Goal: Task Accomplishment & Management: Complete application form

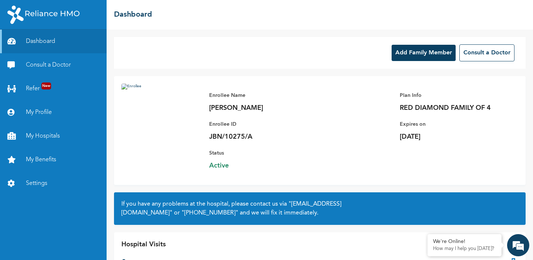
click at [429, 56] on button "Add Family Member" at bounding box center [424, 53] width 64 height 16
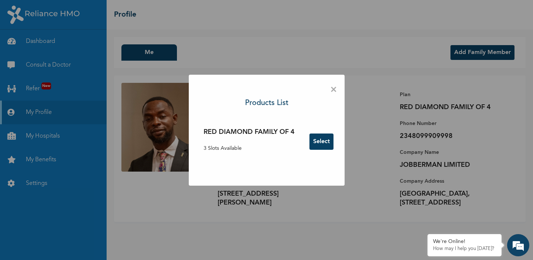
click at [322, 143] on button "Select" at bounding box center [322, 142] width 24 height 16
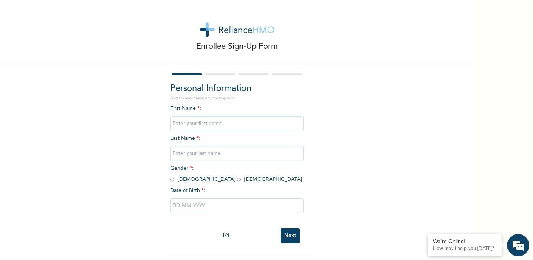
click at [201, 123] on input "text" at bounding box center [236, 123] width 133 height 15
type input "Blessing"
click at [196, 153] on input "text" at bounding box center [236, 153] width 133 height 15
type input "Anjorin"
click at [237, 181] on input "radio" at bounding box center [239, 179] width 4 height 7
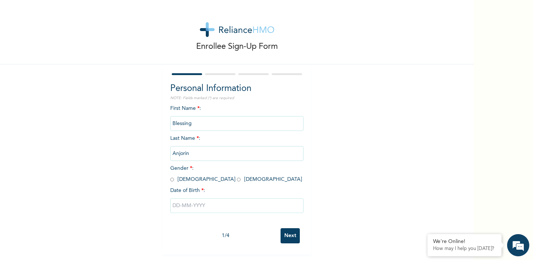
radio input "true"
click at [194, 206] on input "text" at bounding box center [236, 206] width 133 height 15
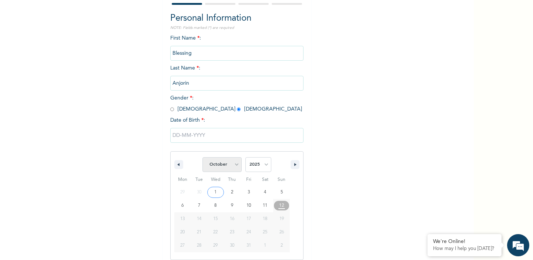
click at [236, 168] on select "January February March April May June July August September October November De…" at bounding box center [222, 164] width 39 height 15
click at [203, 157] on select "January February March April May June July August September October November De…" at bounding box center [222, 164] width 39 height 15
click at [257, 163] on select "2025 2024 2023 2022 2021 2020 2019 2018 2017 2016 2015 2014 2013 2012 2011 2010…" at bounding box center [259, 164] width 26 height 15
click at [235, 166] on select "January February March April May June July August September October November De…" at bounding box center [222, 164] width 39 height 15
click at [203, 157] on select "January February March April May June July August September October November De…" at bounding box center [222, 164] width 39 height 15
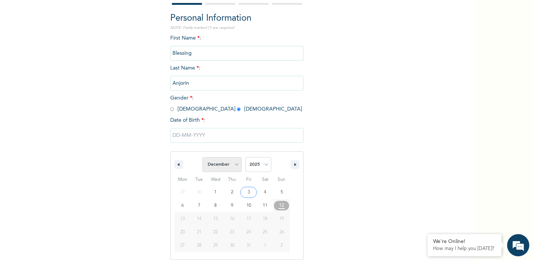
select select "9"
click at [261, 164] on select "2025 2024 2023 2022 2021 2020 2019 2018 2017 2016 2015 2014 2013 2012 2011 2010…" at bounding box center [259, 164] width 26 height 15
select select "1990"
click at [246, 157] on select "2025 2024 2023 2022 2021 2020 2019 2018 2017 2016 2015 2014 2013 2012 2011 2010…" at bounding box center [259, 164] width 26 height 15
click at [237, 163] on select "January February March April May June July August September October November De…" at bounding box center [222, 164] width 39 height 15
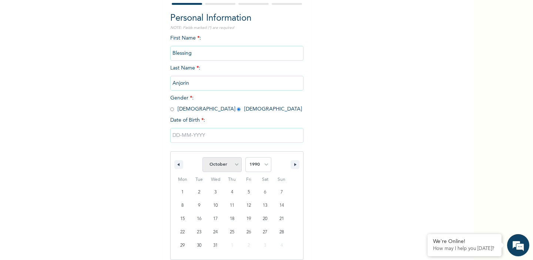
select select "11"
click at [203, 157] on select "January February March April May June July August September October November De…" at bounding box center [222, 164] width 39 height 15
type input "12/24/1990"
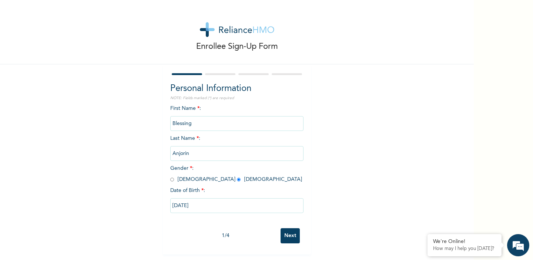
click at [289, 233] on input "Next" at bounding box center [290, 236] width 19 height 15
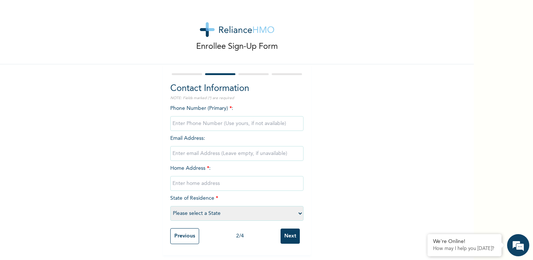
click at [205, 126] on input "phone" at bounding box center [236, 123] width 133 height 15
type input "07031855640"
click at [196, 152] on input "email" at bounding box center [236, 153] width 133 height 15
type input "anjorinblessing24@gmail.com"
click at [187, 185] on input "text" at bounding box center [236, 183] width 133 height 15
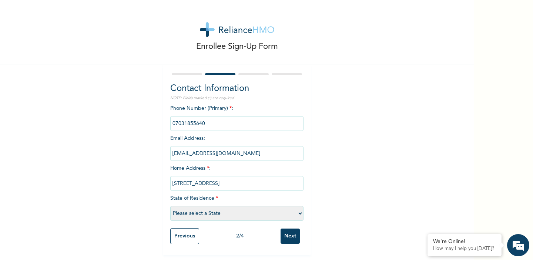
type input "6 Oyemakinde Close, RiverValley Estate"
click at [200, 214] on select "Please select a State [PERSON_NAME] (FCT) [PERSON_NAME] Ibom [GEOGRAPHIC_DATA] …" at bounding box center [236, 213] width 133 height 15
select select "25"
click at [170, 206] on select "Please select a State [PERSON_NAME] (FCT) [PERSON_NAME] Ibom [GEOGRAPHIC_DATA] …" at bounding box center [236, 213] width 133 height 15
click at [293, 233] on input "Next" at bounding box center [290, 236] width 19 height 15
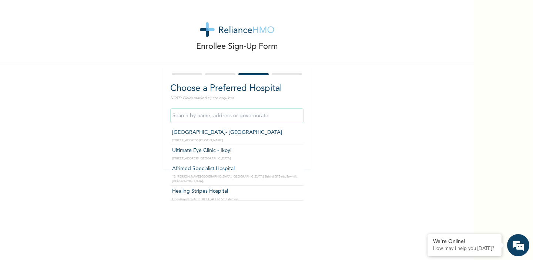
click at [235, 117] on input "text" at bounding box center [236, 116] width 133 height 15
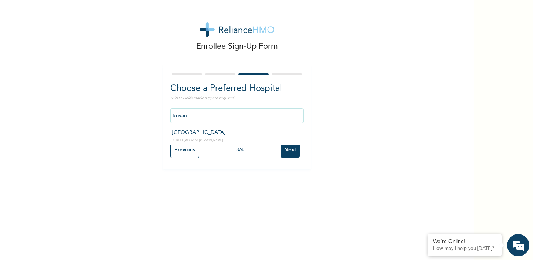
type input "[GEOGRAPHIC_DATA]"
click at [287, 150] on input "Next" at bounding box center [290, 150] width 19 height 15
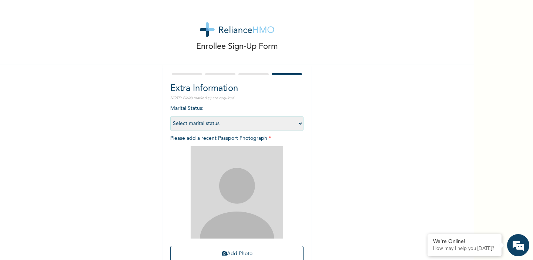
click at [294, 124] on select "Select marital status [DEMOGRAPHIC_DATA] Married [DEMOGRAPHIC_DATA] Widow/[DEMO…" at bounding box center [236, 123] width 133 height 15
select select "2"
click at [170, 116] on select "Select marital status [DEMOGRAPHIC_DATA] Married [DEMOGRAPHIC_DATA] Widow/[DEMO…" at bounding box center [236, 123] width 133 height 15
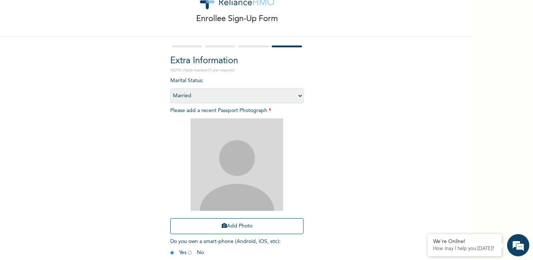
scroll to position [52, 0]
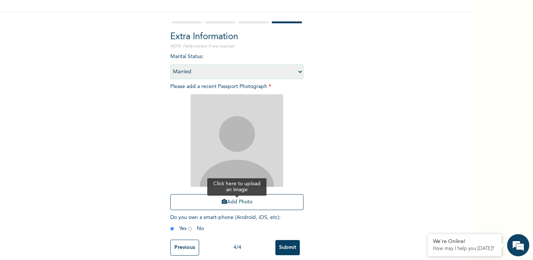
click at [228, 207] on button "Add Photo" at bounding box center [236, 202] width 133 height 16
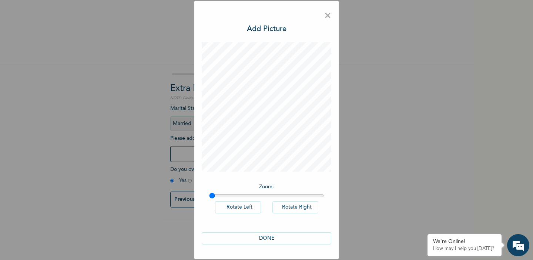
scroll to position [0, 0]
click at [269, 241] on button "DONE" at bounding box center [267, 239] width 130 height 12
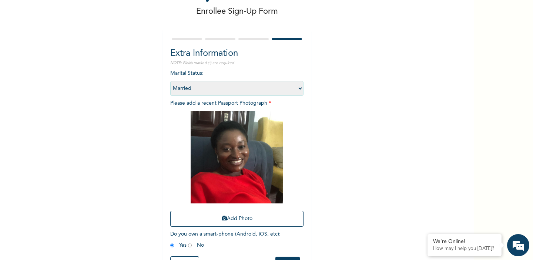
scroll to position [59, 0]
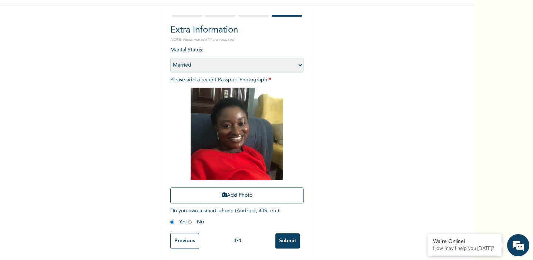
click at [283, 240] on input "Submit" at bounding box center [288, 241] width 24 height 15
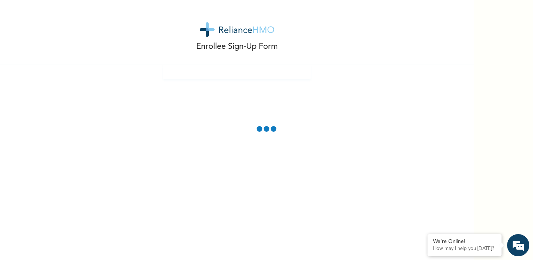
scroll to position [25, 0]
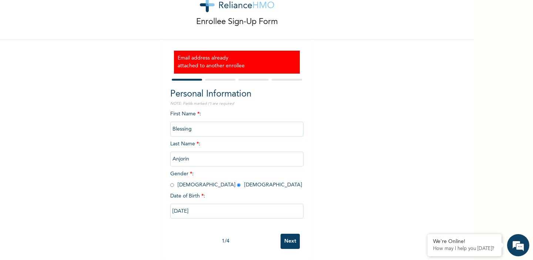
click at [290, 241] on input "Next" at bounding box center [290, 241] width 19 height 15
select select "25"
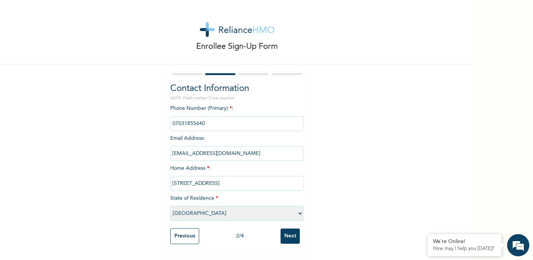
scroll to position [0, 0]
click at [253, 154] on input "anjorinblessing24@gmail.com" at bounding box center [236, 153] width 133 height 15
type input "a"
click at [295, 238] on input "Next" at bounding box center [290, 236] width 19 height 15
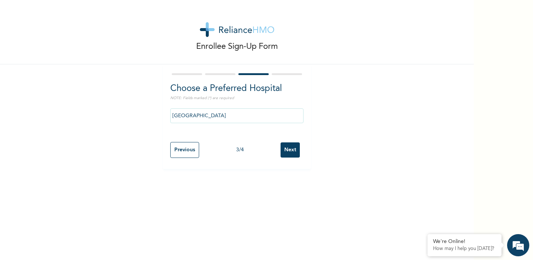
click at [287, 152] on input "Next" at bounding box center [290, 150] width 19 height 15
select select "2"
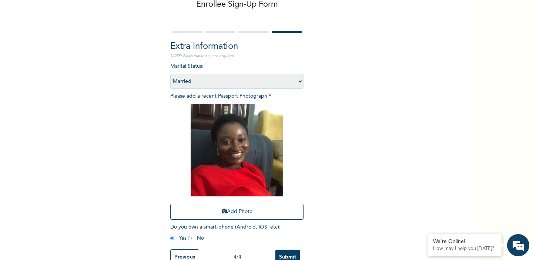
scroll to position [59, 0]
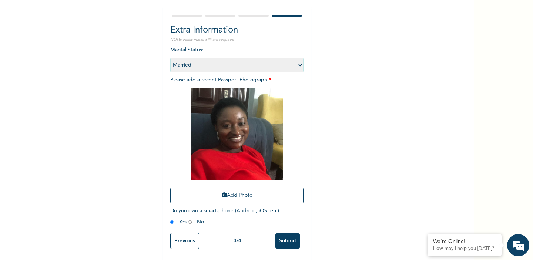
click at [290, 241] on input "Submit" at bounding box center [288, 241] width 24 height 15
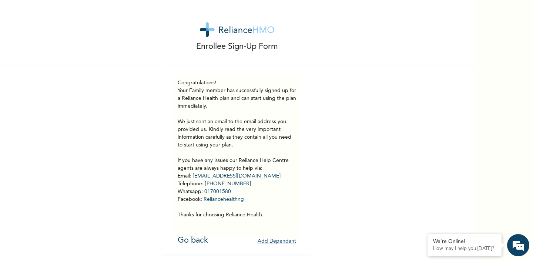
click at [277, 242] on button "Add Dependant" at bounding box center [277, 241] width 39 height 11
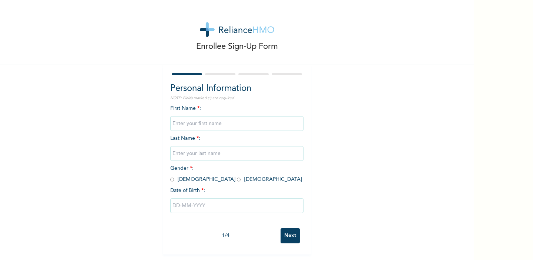
click at [212, 123] on input "text" at bounding box center [236, 123] width 133 height 15
type input "Light"
click at [190, 153] on input "text" at bounding box center [236, 153] width 133 height 15
type input "Anjorin"
click at [237, 180] on input "radio" at bounding box center [239, 179] width 4 height 7
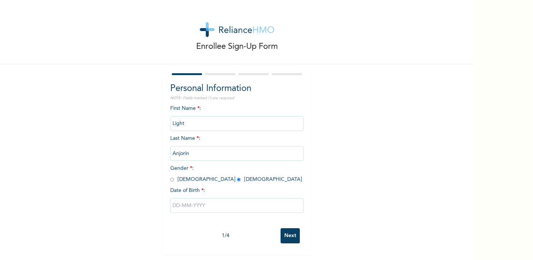
radio input "true"
click at [195, 203] on input "text" at bounding box center [236, 206] width 133 height 15
select select "9"
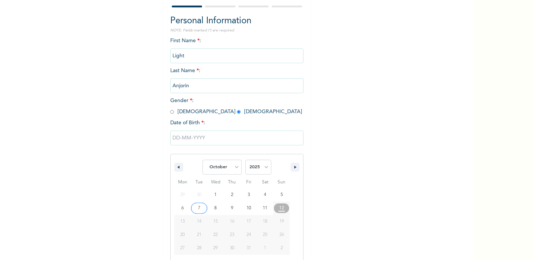
scroll to position [70, 0]
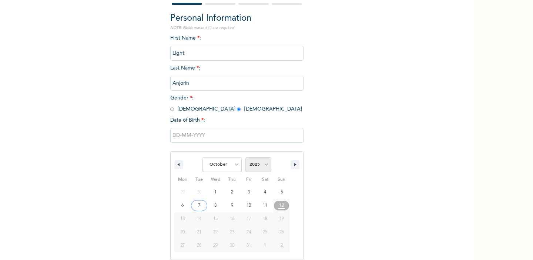
click at [261, 166] on select "2025 2024 2023 2022 2021 2020 2019 2018 2017 2016 2015 2014 2013 2012 2011 2010…" at bounding box center [259, 164] width 26 height 15
select select "2018"
click at [246, 157] on select "2025 2024 2023 2022 2021 2020 2019 2018 2017 2016 2015 2014 2013 2012 2011 2010…" at bounding box center [259, 164] width 26 height 15
click at [233, 166] on select "January February March April May June July August September October November De…" at bounding box center [222, 164] width 39 height 15
select select "10"
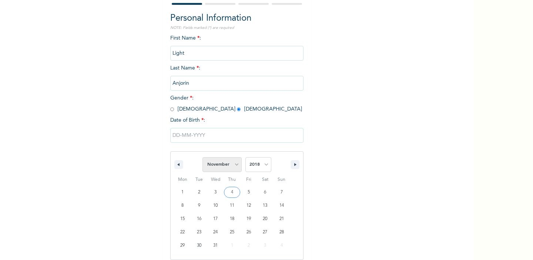
click at [203, 157] on select "January February March April May June July August September October November De…" at bounding box center [222, 164] width 39 height 15
type input "11/10/2018"
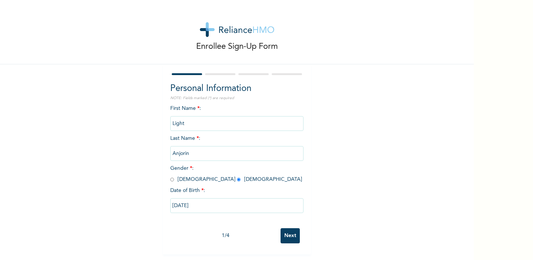
click at [292, 234] on input "Next" at bounding box center [290, 236] width 19 height 15
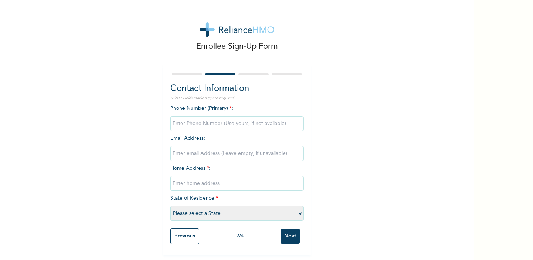
click at [222, 122] on input "phone" at bounding box center [236, 123] width 133 height 15
type input "07062162647"
click at [217, 182] on input "text" at bounding box center [236, 183] width 133 height 15
type input "[STREET_ADDRESS]"
click at [210, 211] on select "Please select a State [PERSON_NAME] (FCT) [PERSON_NAME] Ibom [GEOGRAPHIC_DATA] …" at bounding box center [236, 213] width 133 height 15
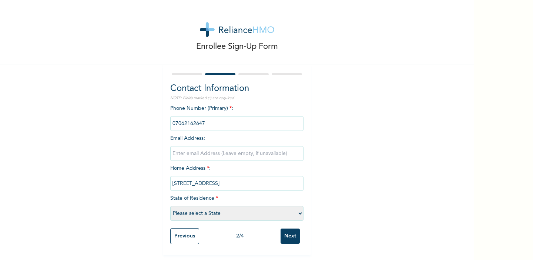
select select "25"
click at [170, 206] on select "Please select a State [PERSON_NAME] (FCT) [PERSON_NAME] Ibom [GEOGRAPHIC_DATA] …" at bounding box center [236, 213] width 133 height 15
click at [209, 233] on div "2 / 4" at bounding box center [239, 237] width 81 height 8
click at [294, 240] on input "Next" at bounding box center [290, 236] width 19 height 15
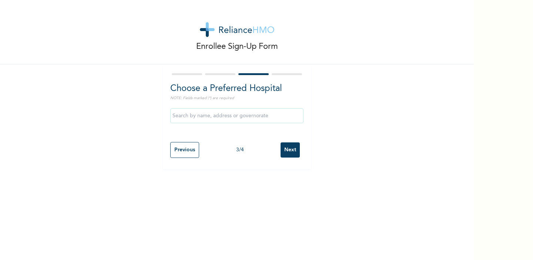
click at [242, 118] on input "text" at bounding box center [236, 116] width 133 height 15
type input "[GEOGRAPHIC_DATA]"
click at [291, 155] on input "Next" at bounding box center [290, 150] width 19 height 15
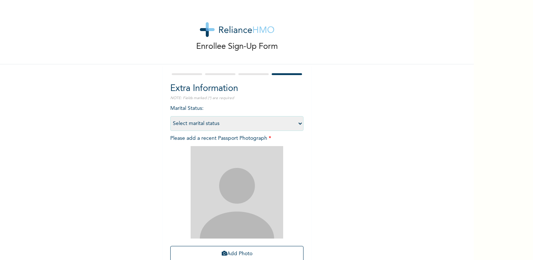
click at [286, 125] on select "Select marital status [DEMOGRAPHIC_DATA] Married [DEMOGRAPHIC_DATA] Widow/[DEMO…" at bounding box center [236, 123] width 133 height 15
select select "1"
click at [170, 116] on select "Select marital status [DEMOGRAPHIC_DATA] Married [DEMOGRAPHIC_DATA] Widow/[DEMO…" at bounding box center [236, 123] width 133 height 15
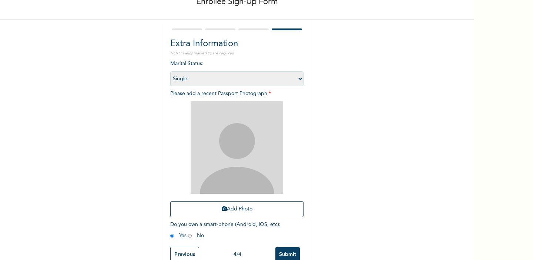
scroll to position [59, 0]
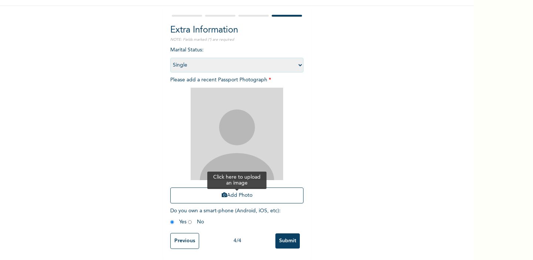
click at [237, 195] on button "Add Photo" at bounding box center [236, 196] width 133 height 16
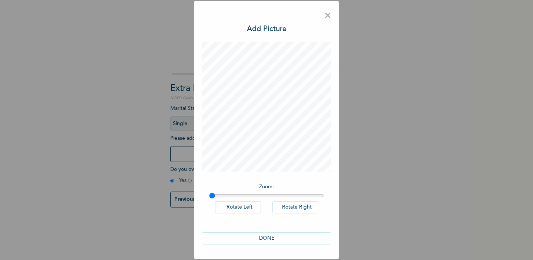
scroll to position [0, 0]
click at [329, 16] on span "×" at bounding box center [327, 16] width 7 height 16
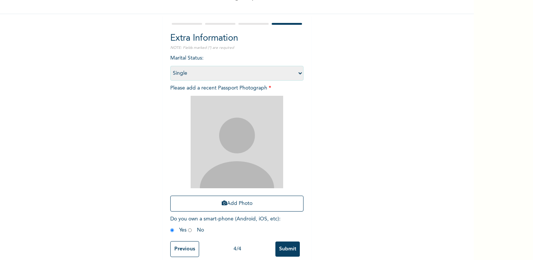
scroll to position [59, 0]
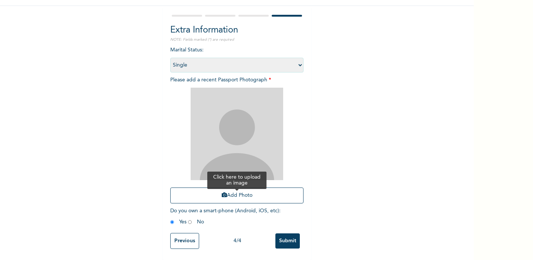
click at [231, 193] on button "Add Photo" at bounding box center [236, 196] width 133 height 16
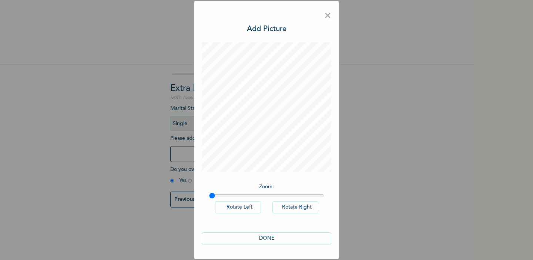
click at [266, 239] on button "DONE" at bounding box center [267, 239] width 130 height 12
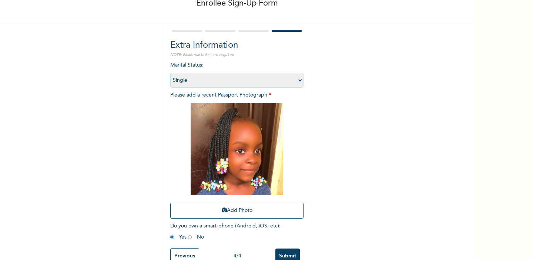
scroll to position [59, 0]
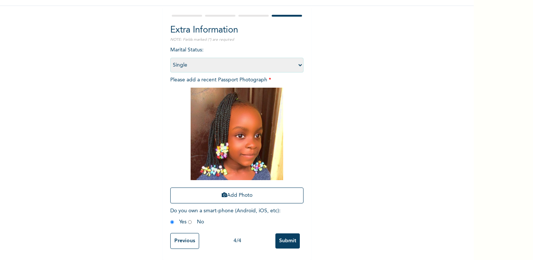
click at [290, 236] on input "Submit" at bounding box center [288, 241] width 24 height 15
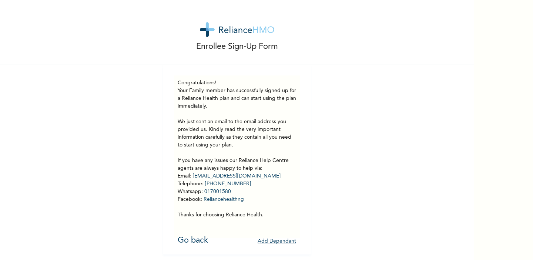
click at [276, 241] on button "Add Dependant" at bounding box center [277, 241] width 39 height 11
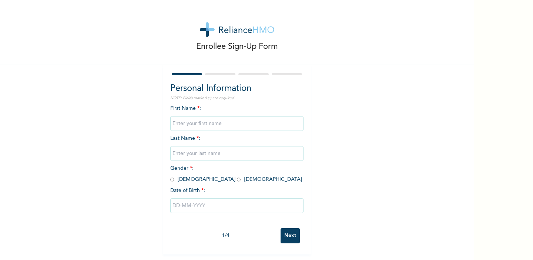
click at [236, 122] on input "text" at bounding box center [236, 123] width 133 height 15
type input "King"
click at [210, 154] on input "text" at bounding box center [236, 153] width 133 height 15
type input "Anjorin"
click at [173, 179] on input "radio" at bounding box center [172, 179] width 4 height 7
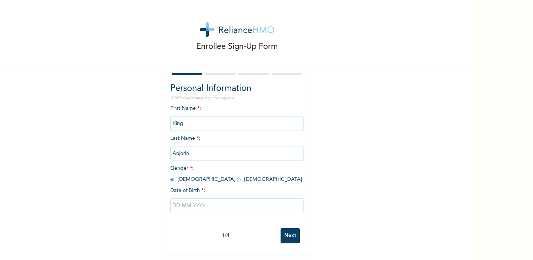
radio input "true"
click at [204, 205] on input "text" at bounding box center [236, 206] width 133 height 15
select select "9"
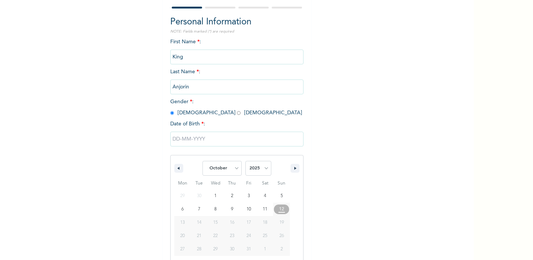
scroll to position [70, 0]
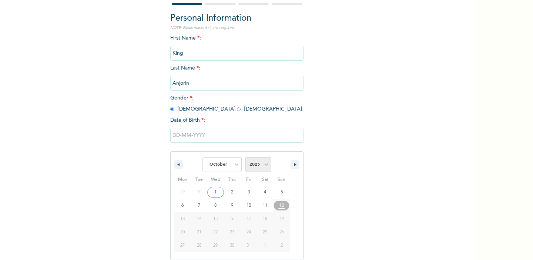
click at [263, 165] on select "2025 2024 2023 2022 2021 2020 2019 2018 2017 2016 2015 2014 2013 2012 2011 2010…" at bounding box center [259, 164] width 26 height 15
select select "2020"
click at [246, 157] on select "2025 2024 2023 2022 2021 2020 2019 2018 2017 2016 2015 2014 2013 2012 2011 2010…" at bounding box center [259, 164] width 26 height 15
click at [236, 168] on select "January February March April May June July August September October November De…" at bounding box center [222, 164] width 39 height 15
select select "7"
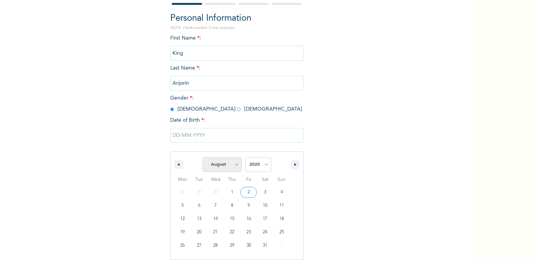
click at [203, 157] on select "January February March April May June July August September October November De…" at bounding box center [222, 164] width 39 height 15
type input "[DATE]"
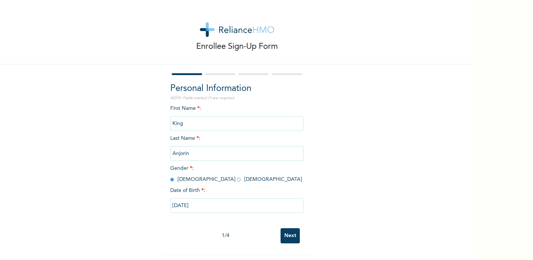
click at [291, 237] on input "Next" at bounding box center [290, 236] width 19 height 15
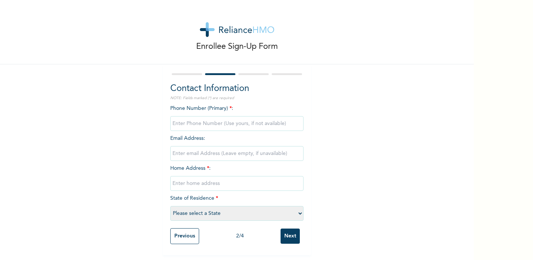
click at [223, 120] on input "phone" at bounding box center [236, 123] width 133 height 15
type input "07062162647"
click at [214, 181] on input "text" at bounding box center [236, 183] width 133 height 15
type input "[STREET_ADDRESS]"
click at [204, 217] on select "Please select a State [PERSON_NAME] (FCT) [PERSON_NAME] Ibom [GEOGRAPHIC_DATA] …" at bounding box center [236, 213] width 133 height 15
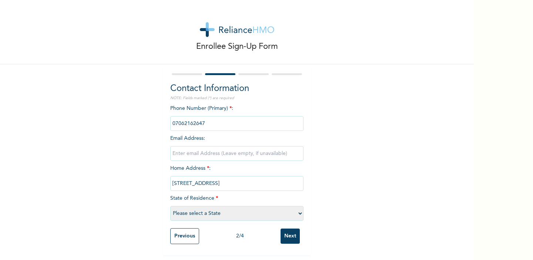
select select "25"
click at [170, 206] on select "Please select a State [PERSON_NAME] (FCT) [PERSON_NAME] Ibom [GEOGRAPHIC_DATA] …" at bounding box center [236, 213] width 133 height 15
click at [290, 234] on input "Next" at bounding box center [290, 236] width 19 height 15
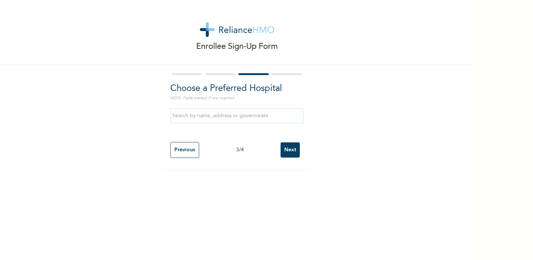
click at [231, 116] on input "text" at bounding box center [236, 116] width 133 height 15
type input "[GEOGRAPHIC_DATA]"
click at [290, 149] on input "Next" at bounding box center [290, 150] width 19 height 15
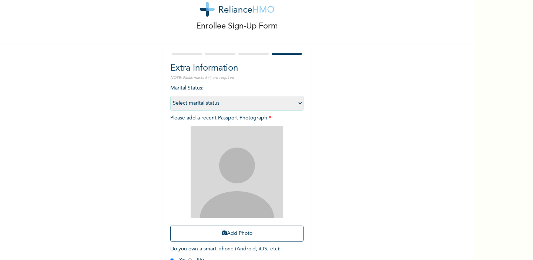
scroll to position [32, 0]
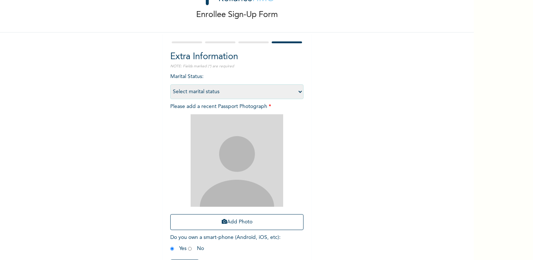
click at [269, 94] on select "Select marital status [DEMOGRAPHIC_DATA] Married [DEMOGRAPHIC_DATA] Widow/[DEMO…" at bounding box center [236, 91] width 133 height 15
select select "1"
click at [170, 84] on select "Select marital status [DEMOGRAPHIC_DATA] Married [DEMOGRAPHIC_DATA] Widow/[DEMO…" at bounding box center [236, 91] width 133 height 15
click at [238, 220] on button "Add Photo" at bounding box center [236, 222] width 133 height 16
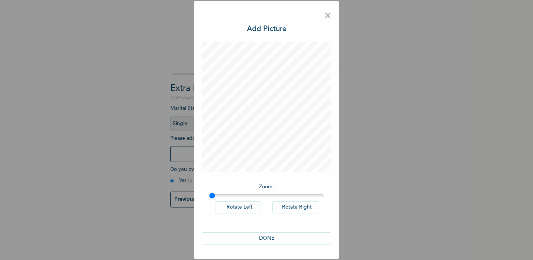
click at [269, 238] on button "DONE" at bounding box center [267, 239] width 130 height 12
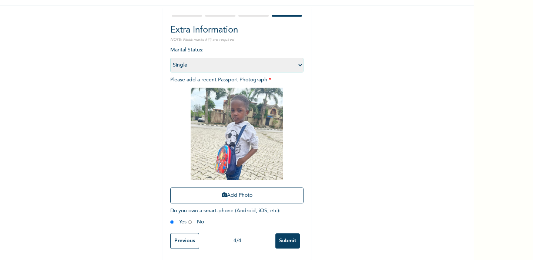
scroll to position [59, 0]
click at [281, 242] on input "Submit" at bounding box center [288, 241] width 24 height 15
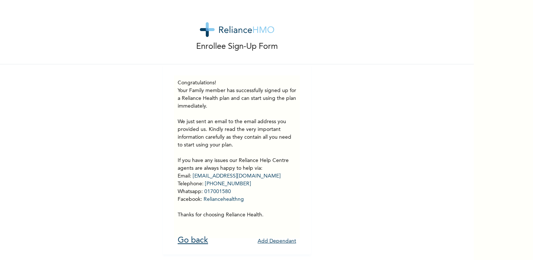
click at [195, 240] on link "Go back" at bounding box center [193, 241] width 30 height 8
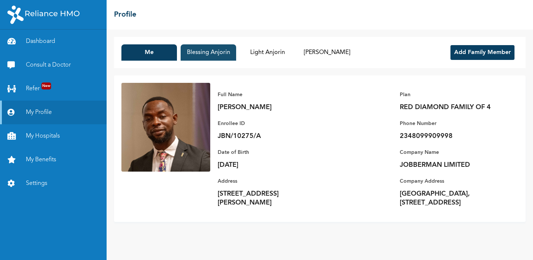
click at [200, 53] on button "Blessing Anjorin" at bounding box center [209, 52] width 56 height 16
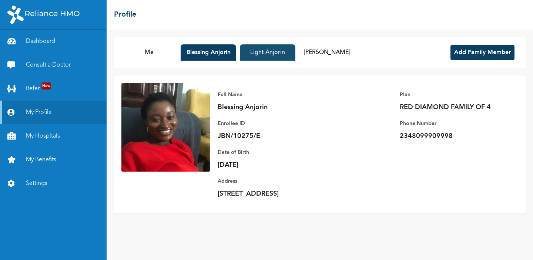
click at [264, 54] on button "Light Anjorin" at bounding box center [268, 52] width 56 height 16
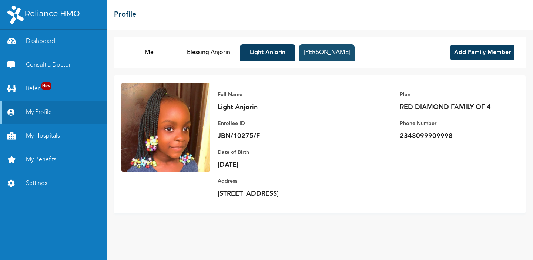
click at [324, 53] on button "[PERSON_NAME]" at bounding box center [327, 52] width 56 height 16
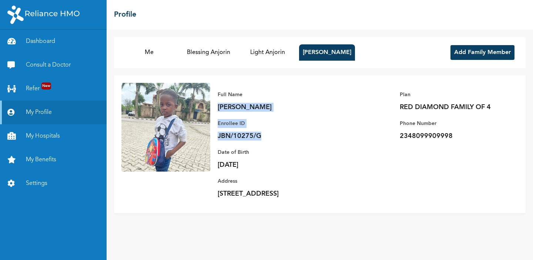
drag, startPoint x: 218, startPoint y: 106, endPoint x: 267, endPoint y: 140, distance: 59.9
click at [267, 140] on div "Full Name [PERSON_NAME] Enrollee ID JBN/10275/G" at bounding box center [270, 112] width 104 height 58
copy div "King Anjorin Enrollee ID JBN/10275/G"
click at [265, 53] on button "Light Anjorin" at bounding box center [268, 52] width 56 height 16
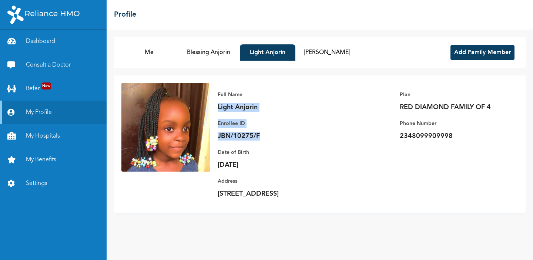
drag, startPoint x: 210, startPoint y: 107, endPoint x: 263, endPoint y: 138, distance: 60.9
click at [263, 138] on div "Full Name Light [PERSON_NAME] Enrollee ID JBN/10275/F" at bounding box center [270, 112] width 104 height 58
copy div "Light Anjorin Enrollee ID JBN/10275/F"
click at [284, 131] on div "Enrollee ID JBN/10275/F" at bounding box center [270, 129] width 104 height 21
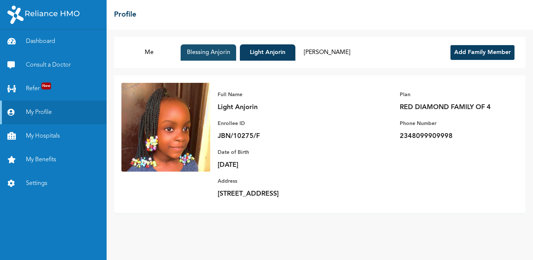
click at [221, 54] on button "Blessing Anjorin" at bounding box center [209, 52] width 56 height 16
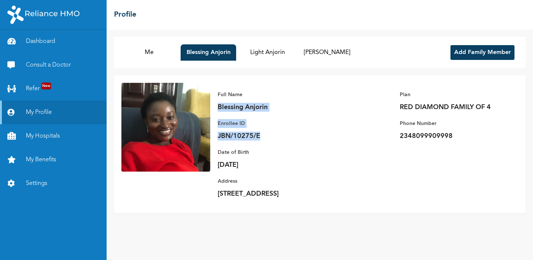
drag, startPoint x: 219, startPoint y: 105, endPoint x: 269, endPoint y: 136, distance: 57.9
click at [269, 136] on div "Full Name Blessing [PERSON_NAME] Enrollee ID JBN/10275/E" at bounding box center [270, 112] width 104 height 58
copy div "Blessing Anjorin Enrollee ID JBN/10275/E"
click at [150, 53] on button "Me" at bounding box center [149, 52] width 56 height 16
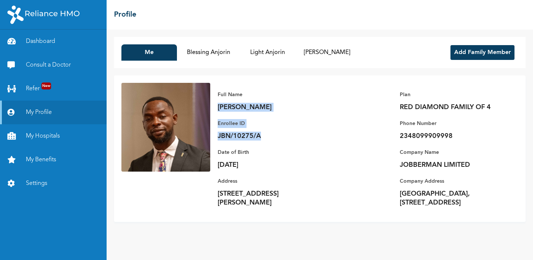
drag, startPoint x: 220, startPoint y: 106, endPoint x: 267, endPoint y: 138, distance: 57.3
click at [267, 138] on div "Full Name [PERSON_NAME] Enrollee ID JBN/10275/A" at bounding box center [270, 112] width 104 height 58
copy div "[PERSON_NAME] Enrollee ID JBN/10275/A"
click at [215, 52] on button "Blessing Anjorin" at bounding box center [209, 52] width 56 height 16
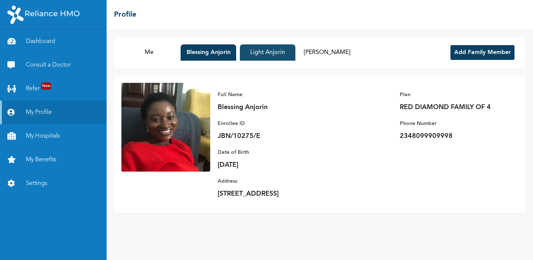
click at [260, 60] on button "Light Anjorin" at bounding box center [268, 52] width 56 height 16
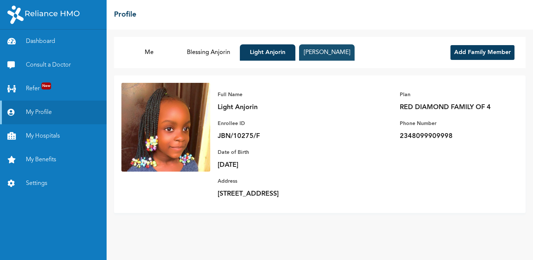
click at [325, 57] on button "[PERSON_NAME]" at bounding box center [327, 52] width 56 height 16
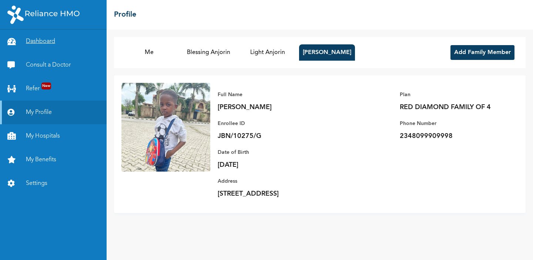
click at [45, 43] on link "Dashboard" at bounding box center [53, 42] width 107 height 24
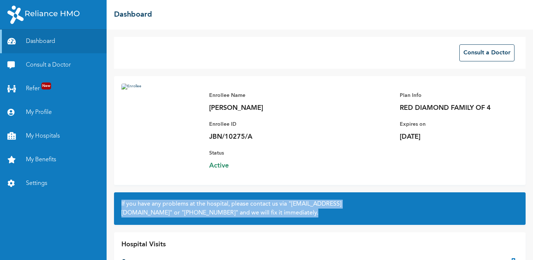
drag, startPoint x: 120, startPoint y: 206, endPoint x: 367, endPoint y: 220, distance: 247.1
click at [367, 220] on div "If you have any problems at the hospital, please contact us via "[EMAIL_ADDRESS…" at bounding box center [320, 209] width 412 height 33
copy h2 "If you have any problems at the hospital, please contact us via "[EMAIL_ADDRESS…"
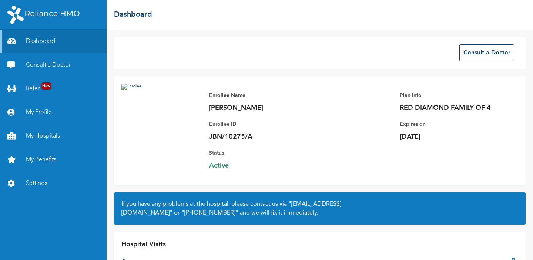
click at [255, 243] on div "Hospital Visits 0" at bounding box center [320, 255] width 412 height 44
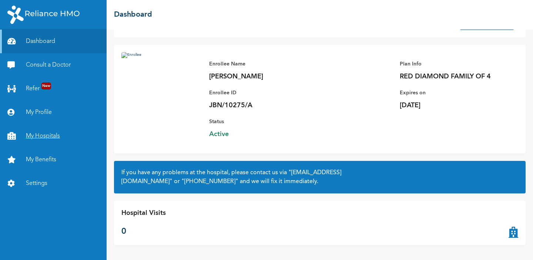
click at [41, 136] on link "My Hospitals" at bounding box center [53, 136] width 107 height 24
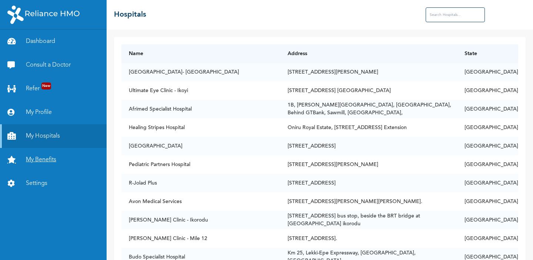
click at [35, 158] on link "My Benefits" at bounding box center [53, 160] width 107 height 24
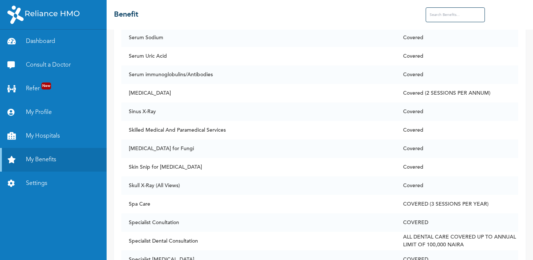
scroll to position [4836, 0]
